Goal: Task Accomplishment & Management: Manage account settings

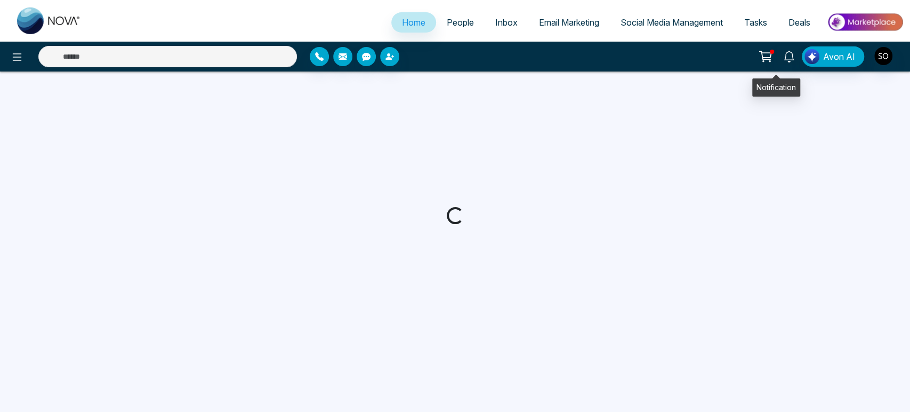
select select "*"
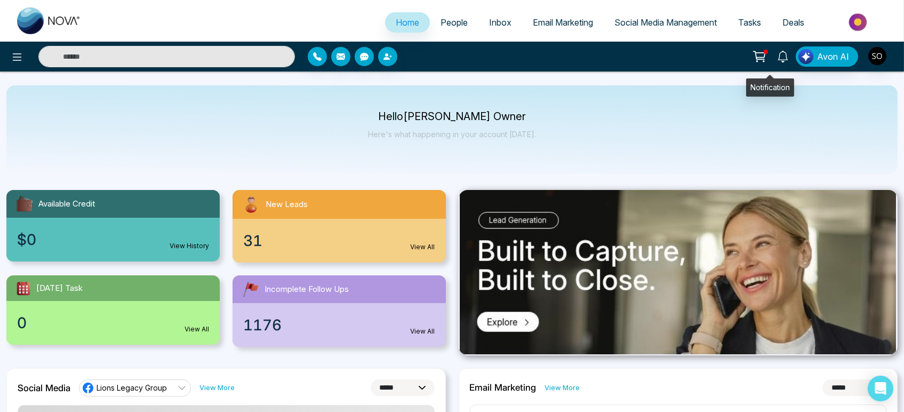
click at [777, 59] on icon at bounding box center [783, 57] width 12 height 12
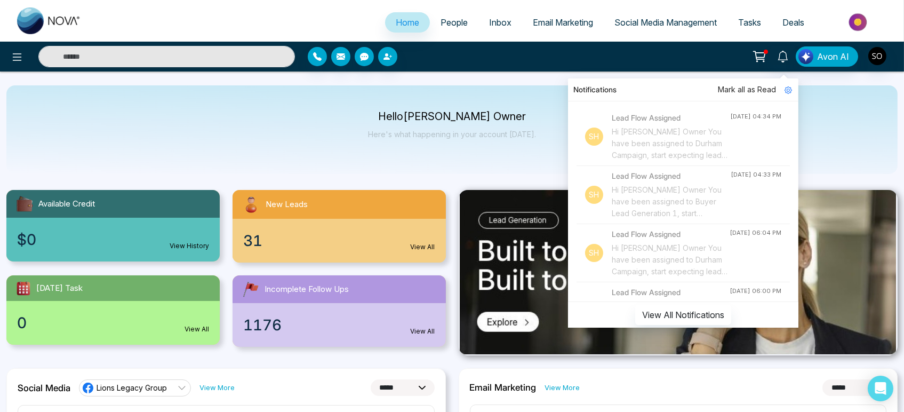
click at [737, 90] on span "Mark all as Read" at bounding box center [747, 90] width 58 height 12
click at [725, 93] on span "Mark all as Read" at bounding box center [747, 90] width 58 height 12
click at [451, 22] on span "People" at bounding box center [453, 22] width 27 height 11
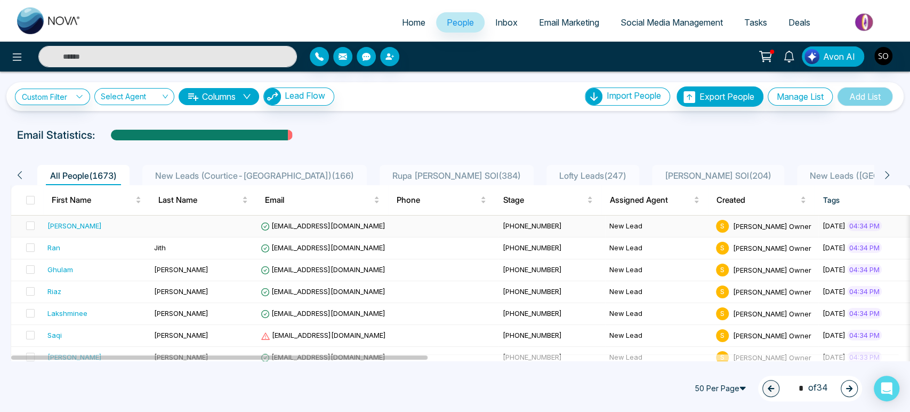
click at [68, 231] on div "[PERSON_NAME]" at bounding box center [74, 225] width 54 height 11
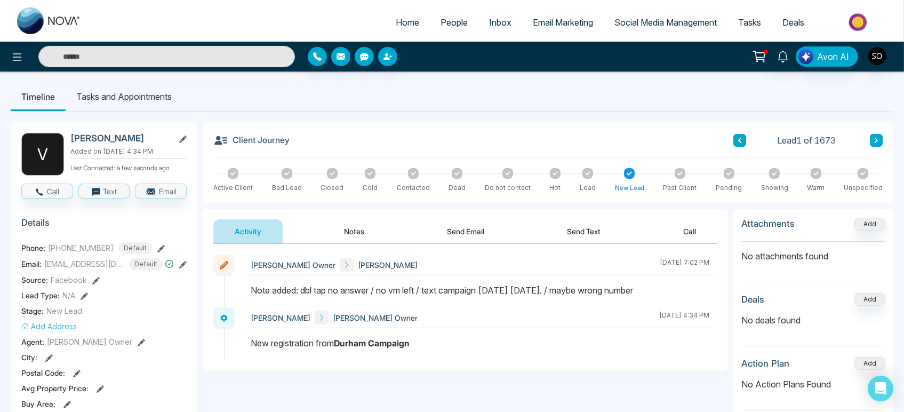
click at [184, 141] on icon at bounding box center [182, 138] width 7 height 7
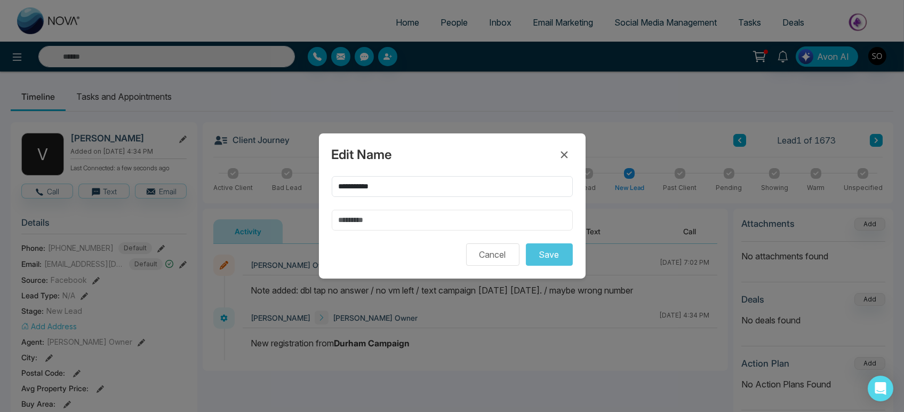
click at [345, 219] on input "text" at bounding box center [452, 220] width 241 height 21
type input "*****"
drag, startPoint x: 359, startPoint y: 180, endPoint x: 409, endPoint y: 192, distance: 51.5
click at [409, 192] on input "**********" at bounding box center [452, 186] width 241 height 21
type input "*****"
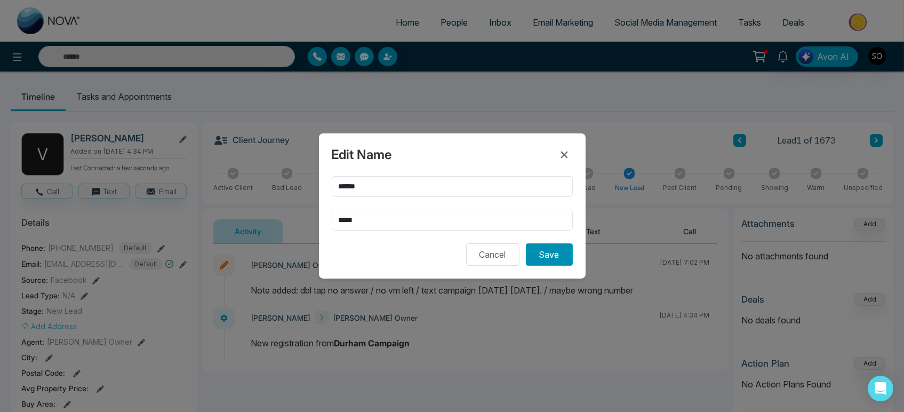
click at [542, 265] on button "Save" at bounding box center [549, 254] width 47 height 22
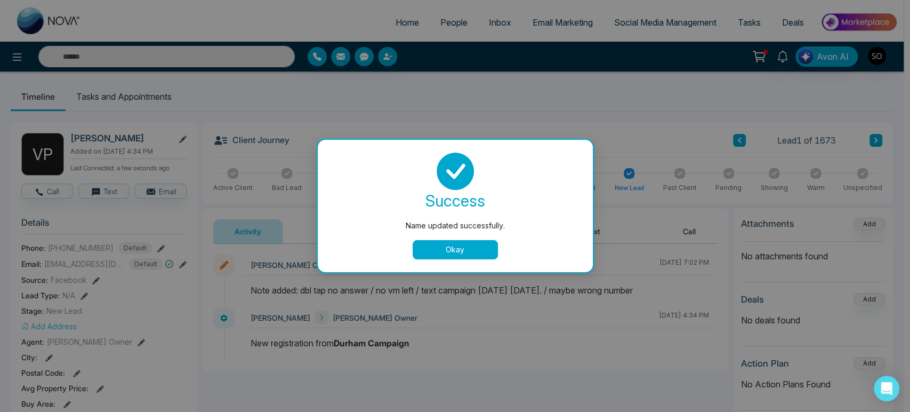
click at [456, 259] on button "Okay" at bounding box center [455, 249] width 85 height 19
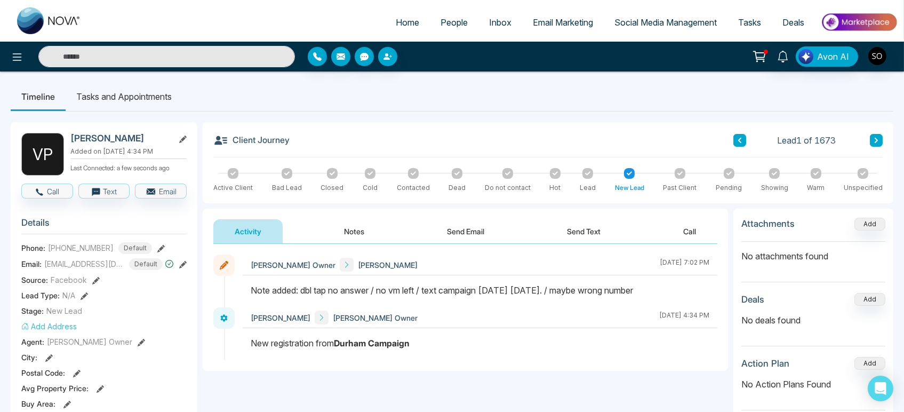
click at [396, 22] on span "Home" at bounding box center [407, 22] width 23 height 11
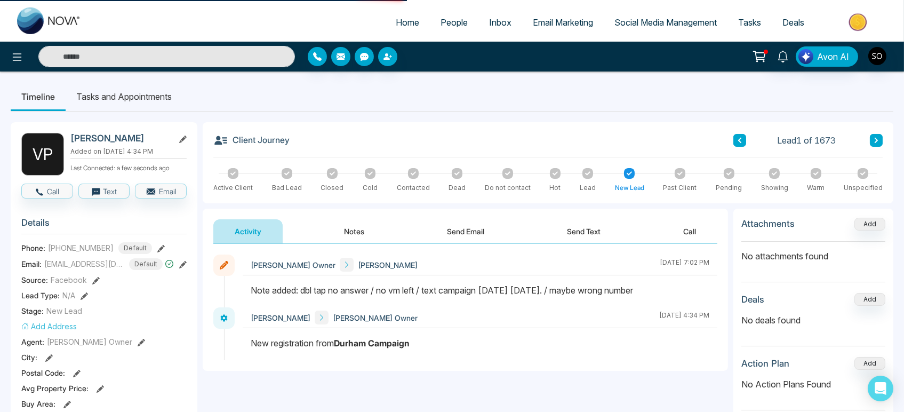
select select "*"
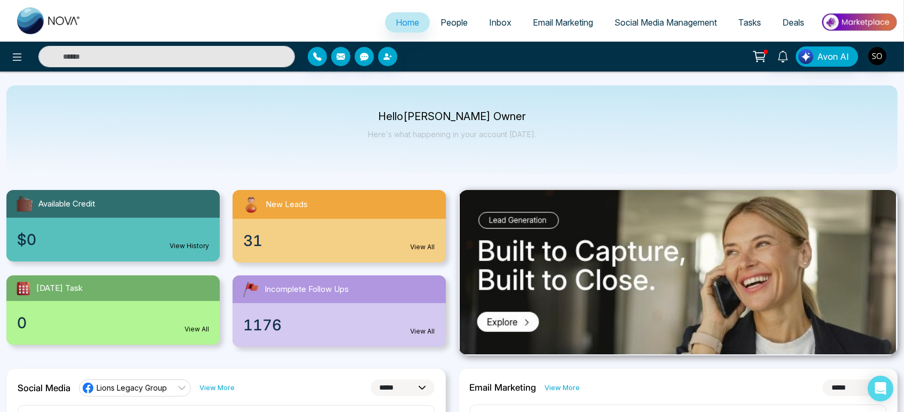
click at [445, 24] on span "People" at bounding box center [453, 22] width 27 height 11
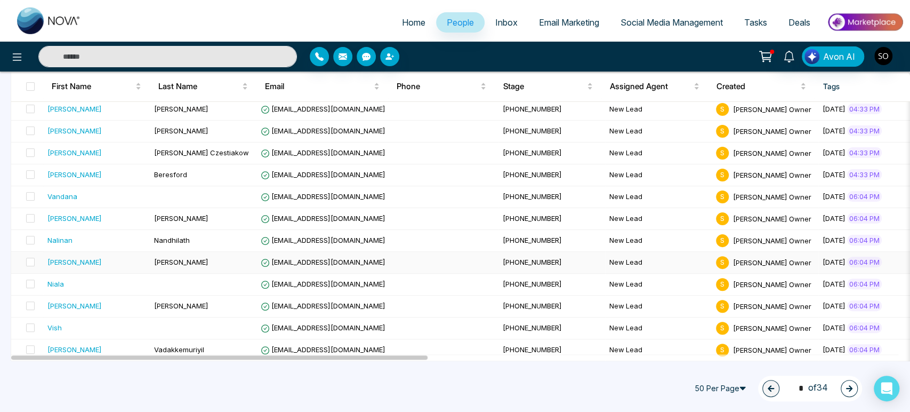
scroll to position [237, 0]
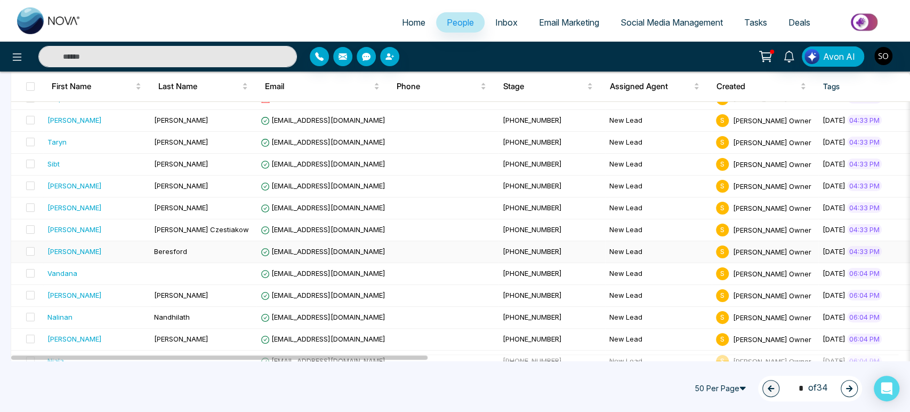
click at [88, 256] on div "[PERSON_NAME]" at bounding box center [96, 251] width 98 height 11
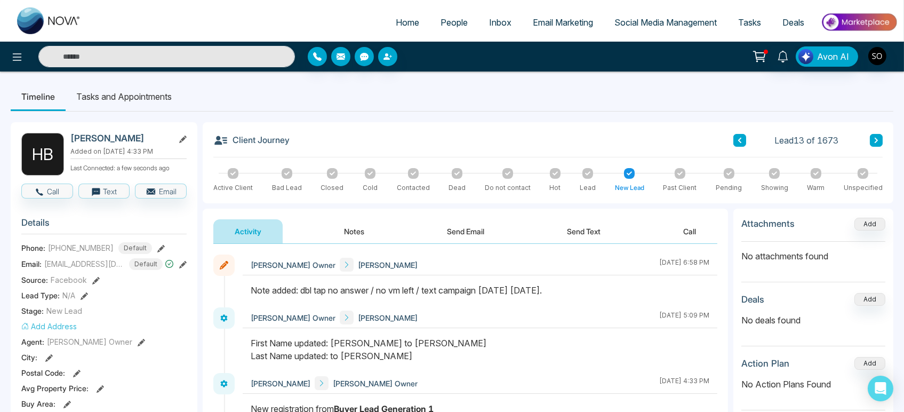
click at [186, 136] on button at bounding box center [182, 138] width 7 height 11
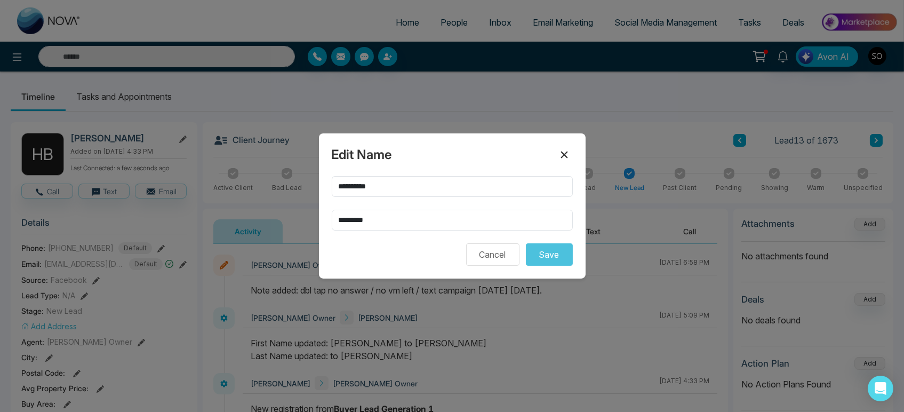
click at [568, 148] on icon at bounding box center [564, 154] width 13 height 13
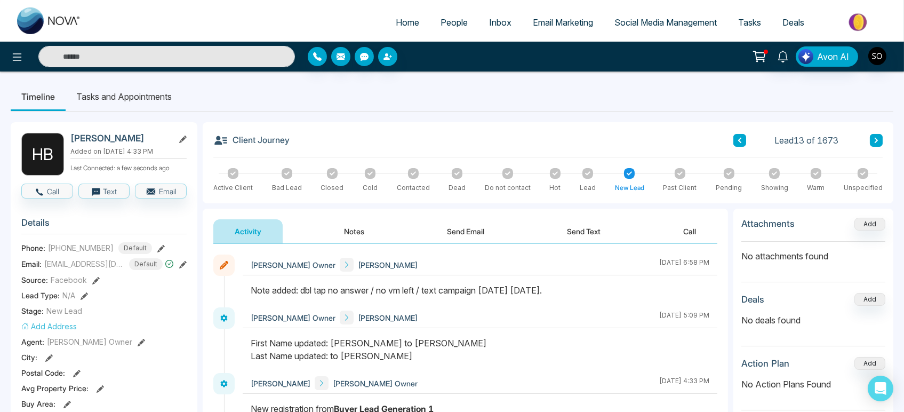
click at [443, 25] on span "People" at bounding box center [453, 22] width 27 height 11
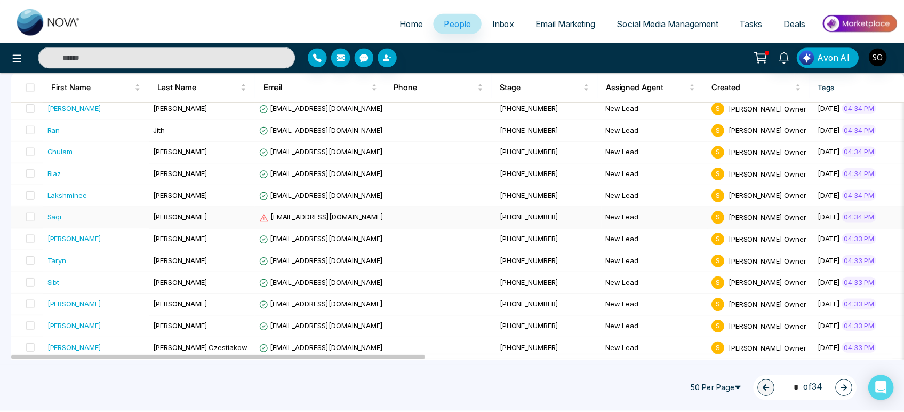
scroll to position [178, 0]
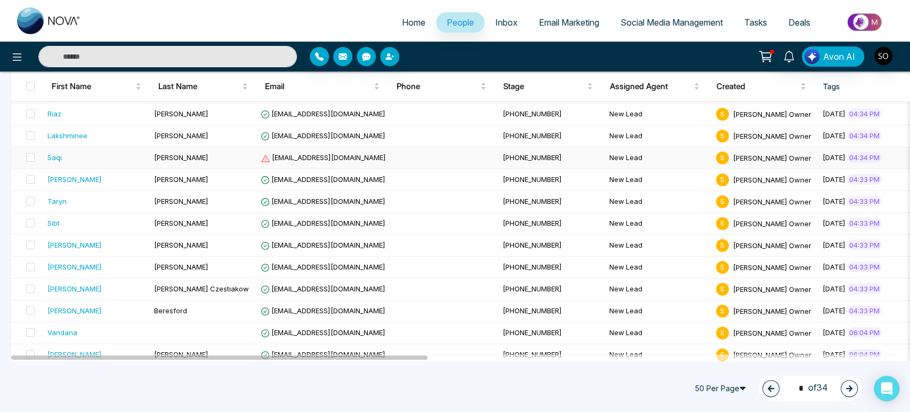
click at [174, 162] on span "[PERSON_NAME]" at bounding box center [181, 157] width 54 height 9
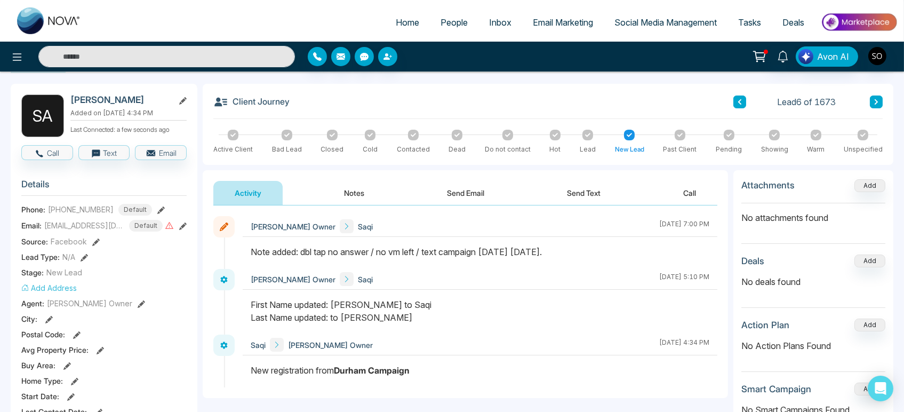
scroll to position [59, 0]
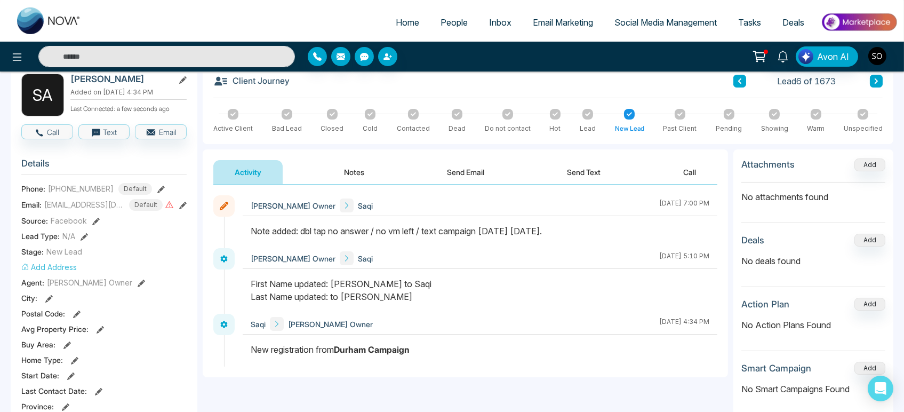
click at [183, 206] on icon at bounding box center [182, 205] width 7 height 7
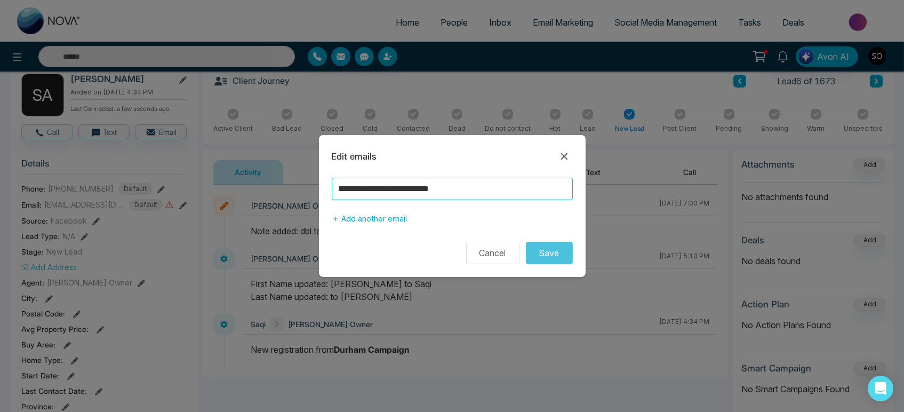
click at [399, 185] on input "**********" at bounding box center [452, 189] width 241 height 22
type input "**********"
click at [553, 260] on button "Save" at bounding box center [549, 253] width 47 height 22
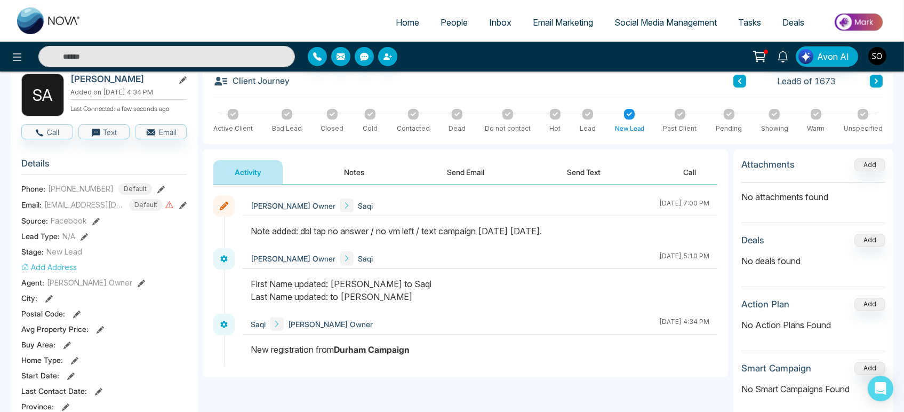
click at [445, 248] on div at bounding box center [480, 235] width 474 height 23
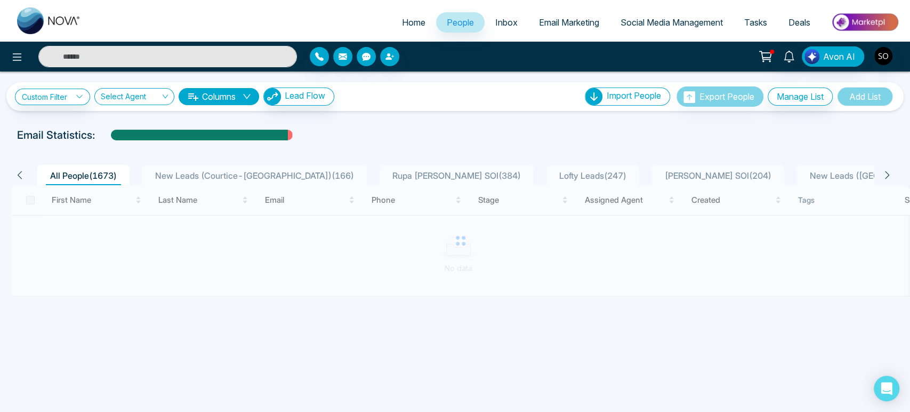
click at [410, 25] on span "Home" at bounding box center [413, 22] width 23 height 11
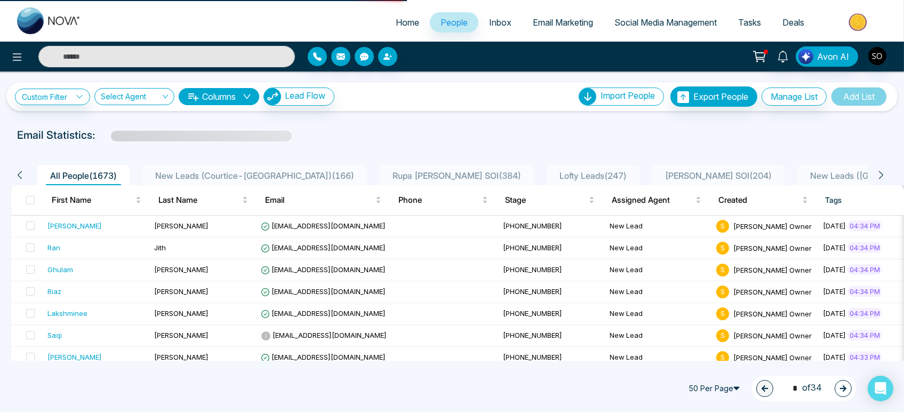
select select "*"
